Goal: Task Accomplishment & Management: Manage account settings

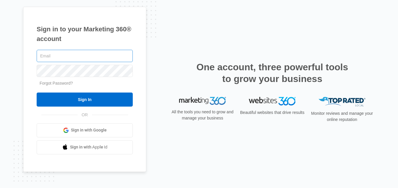
click at [123, 58] on input "text" at bounding box center [85, 56] width 96 height 12
type input "[EMAIL_ADDRESS][DOMAIN_NAME]"
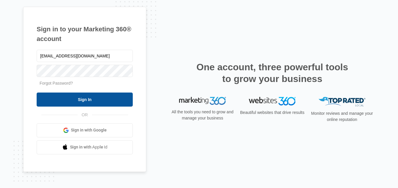
click at [116, 96] on input "Sign In" at bounding box center [85, 100] width 96 height 14
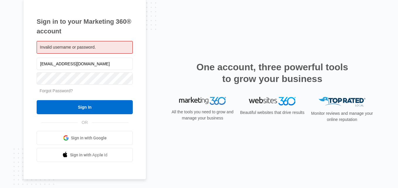
click at [52, 91] on link "Forgot Password?" at bounding box center [56, 91] width 33 height 5
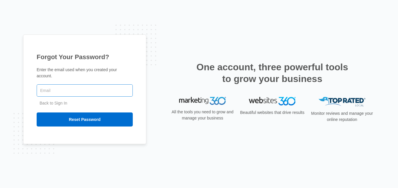
click at [56, 92] on input "text" at bounding box center [85, 90] width 96 height 12
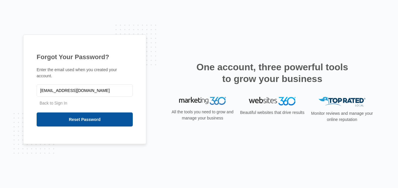
type input "elnegro@gmail.com"
click at [100, 114] on input "Reset Password" at bounding box center [85, 120] width 96 height 14
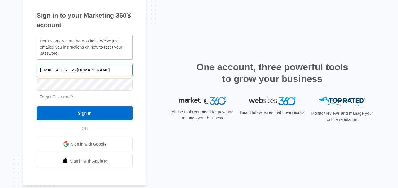
click at [55, 71] on input "[EMAIL_ADDRESS][DOMAIN_NAME]" at bounding box center [85, 70] width 96 height 12
type input "elnegro23@gmail.com"
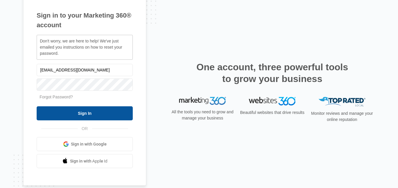
click at [110, 108] on input "Sign In" at bounding box center [85, 113] width 96 height 14
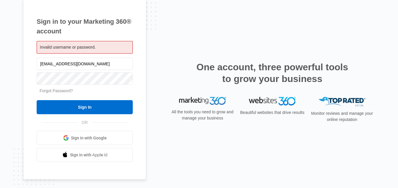
click at [66, 89] on link "Forgot Password?" at bounding box center [56, 91] width 33 height 5
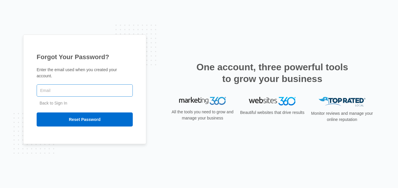
click at [109, 85] on input "text" at bounding box center [85, 90] width 96 height 12
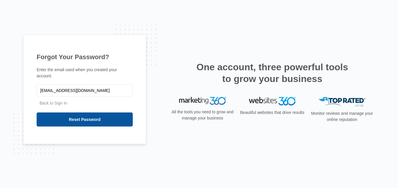
type input "[EMAIL_ADDRESS][DOMAIN_NAME]"
click at [67, 113] on input "Reset Password" at bounding box center [85, 120] width 96 height 14
